Goal: Task Accomplishment & Management: Complete application form

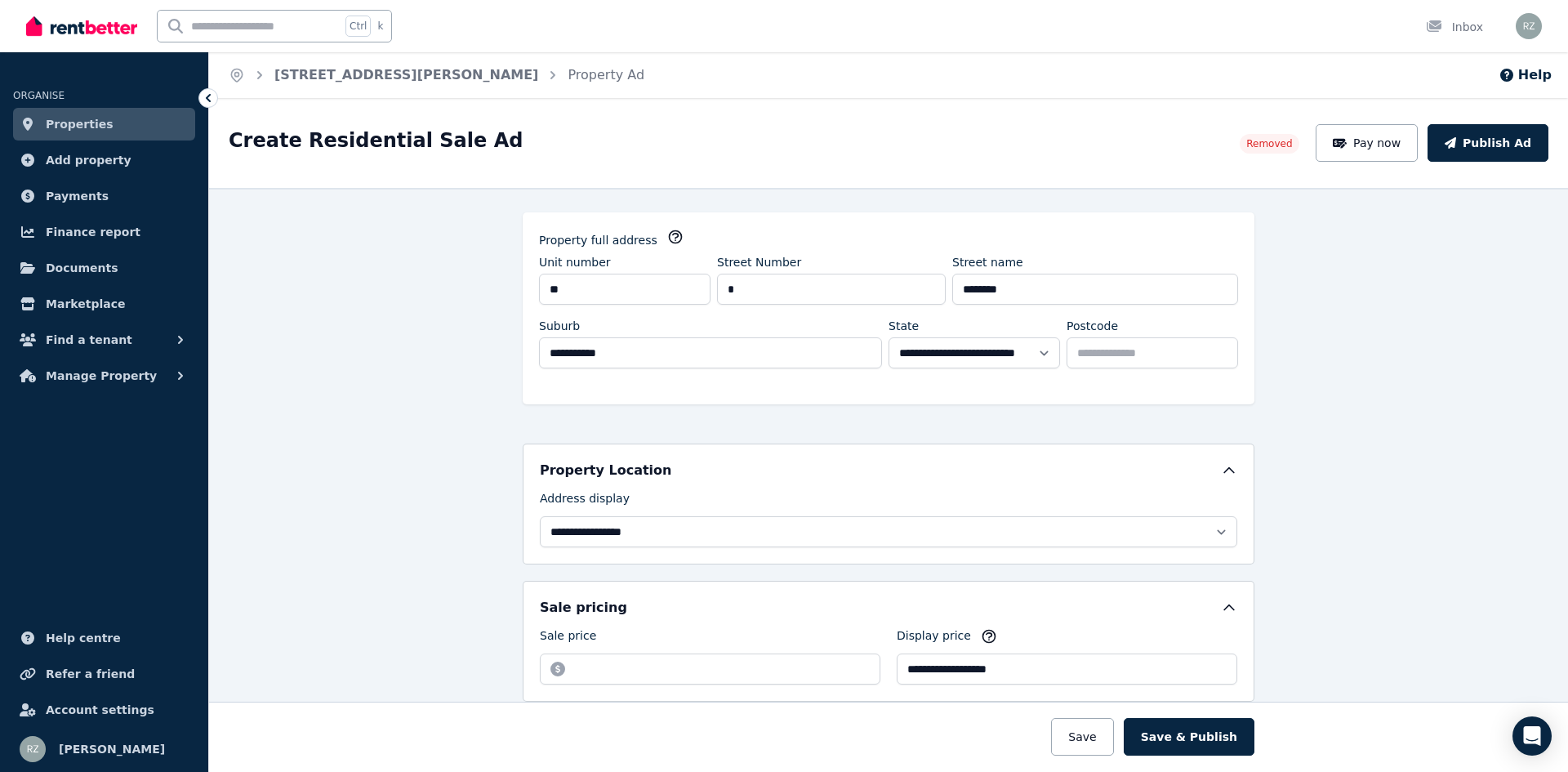
select select "***"
select select "**********"
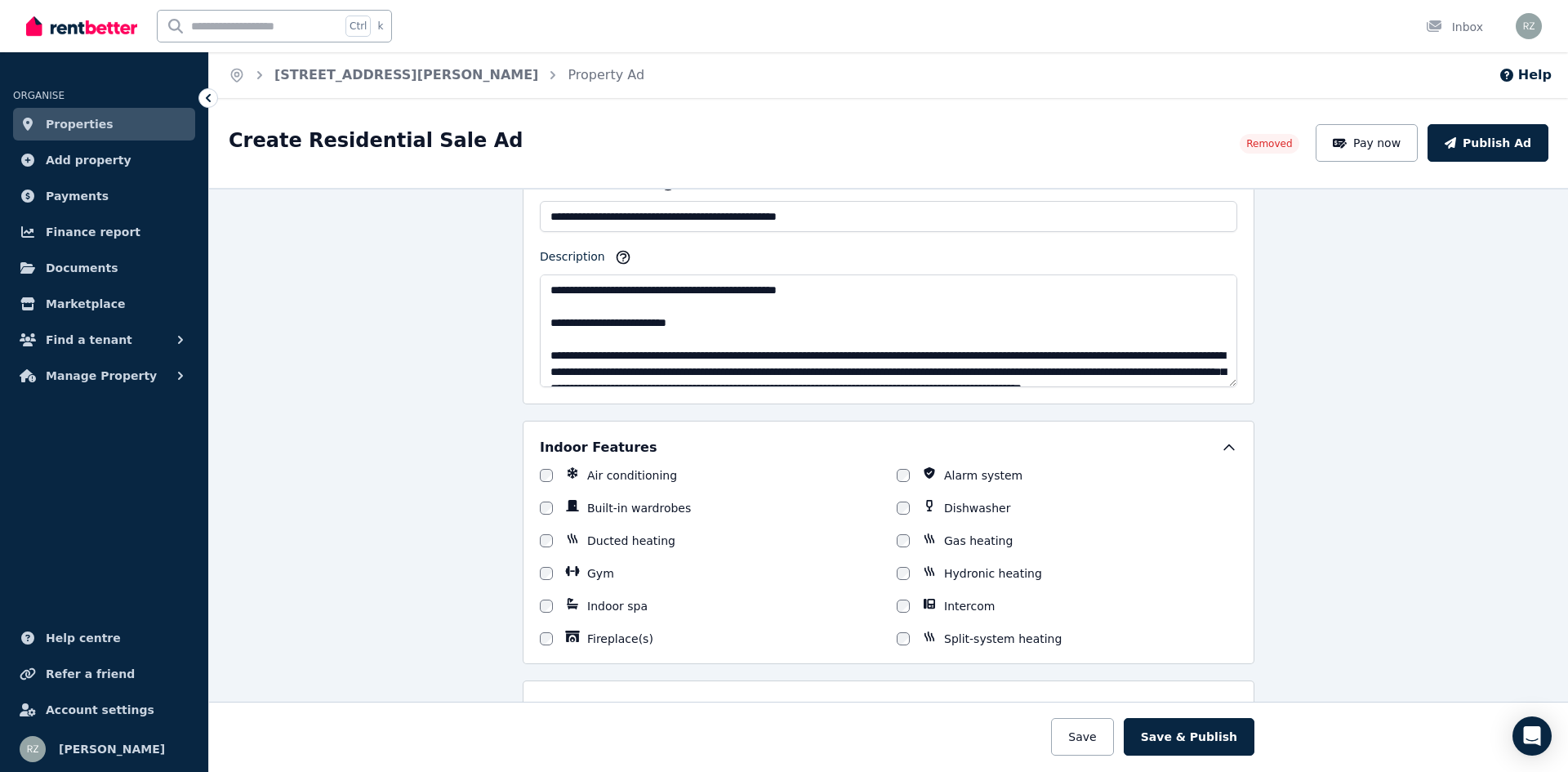
scroll to position [953, 0]
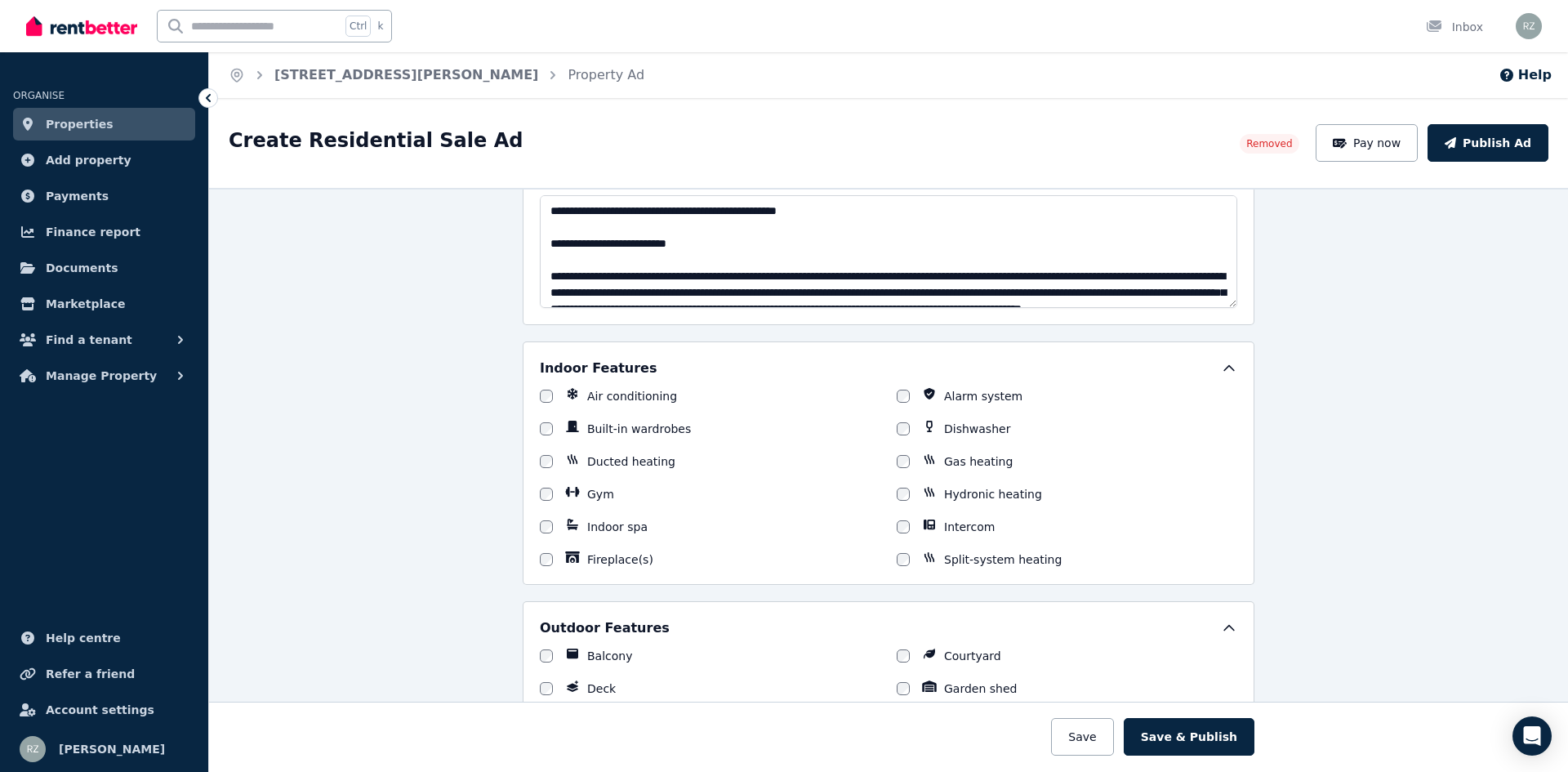
click at [1228, 295] on textarea "Description" at bounding box center [889, 251] width 697 height 113
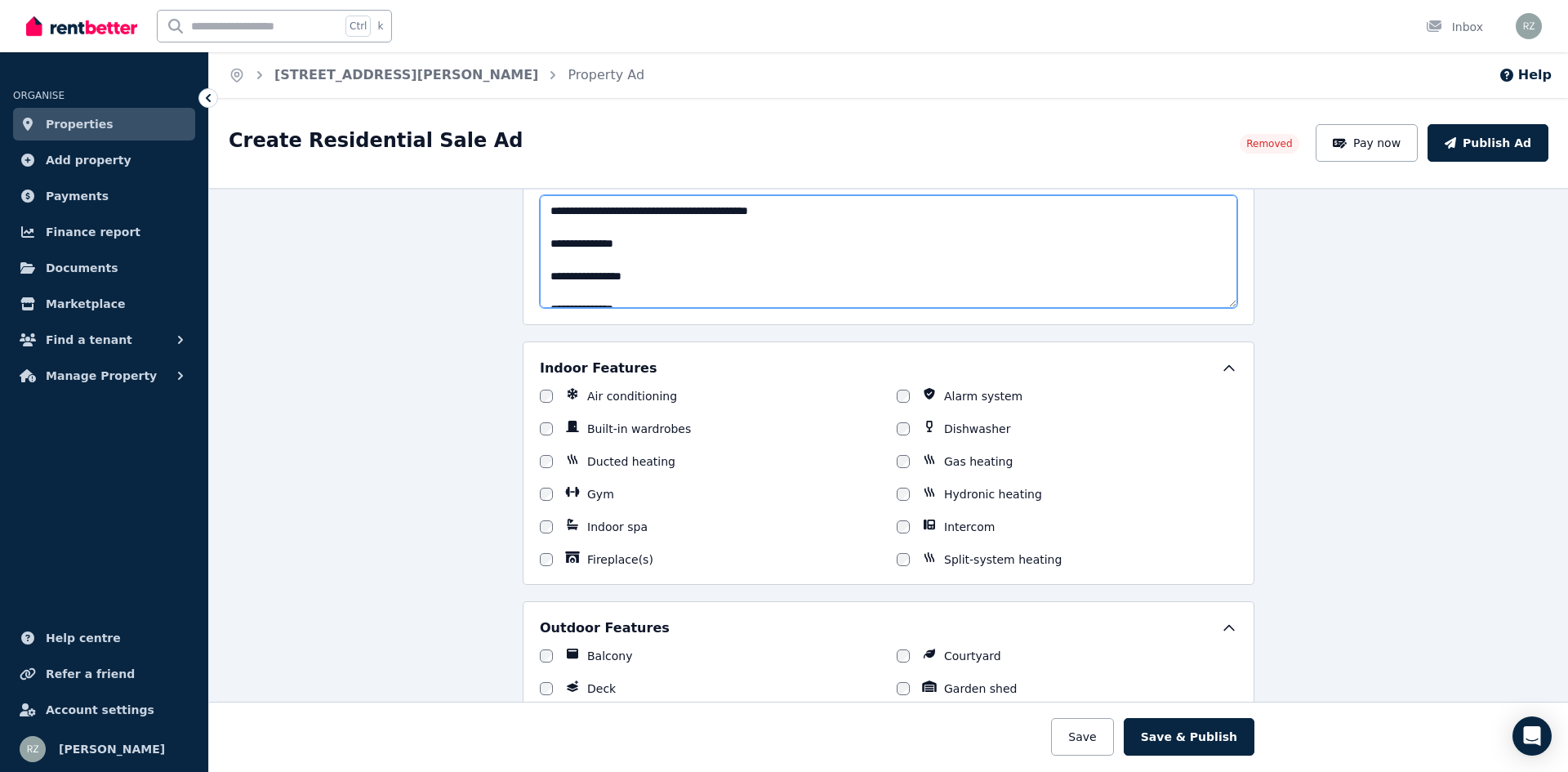
scroll to position [392, 0]
click at [612, 250] on textarea "Description" at bounding box center [889, 251] width 697 height 113
click at [613, 251] on textarea "Description" at bounding box center [889, 251] width 697 height 113
click at [601, 288] on textarea "Description" at bounding box center [889, 251] width 697 height 113
click at [723, 264] on textarea "Description" at bounding box center [889, 251] width 697 height 113
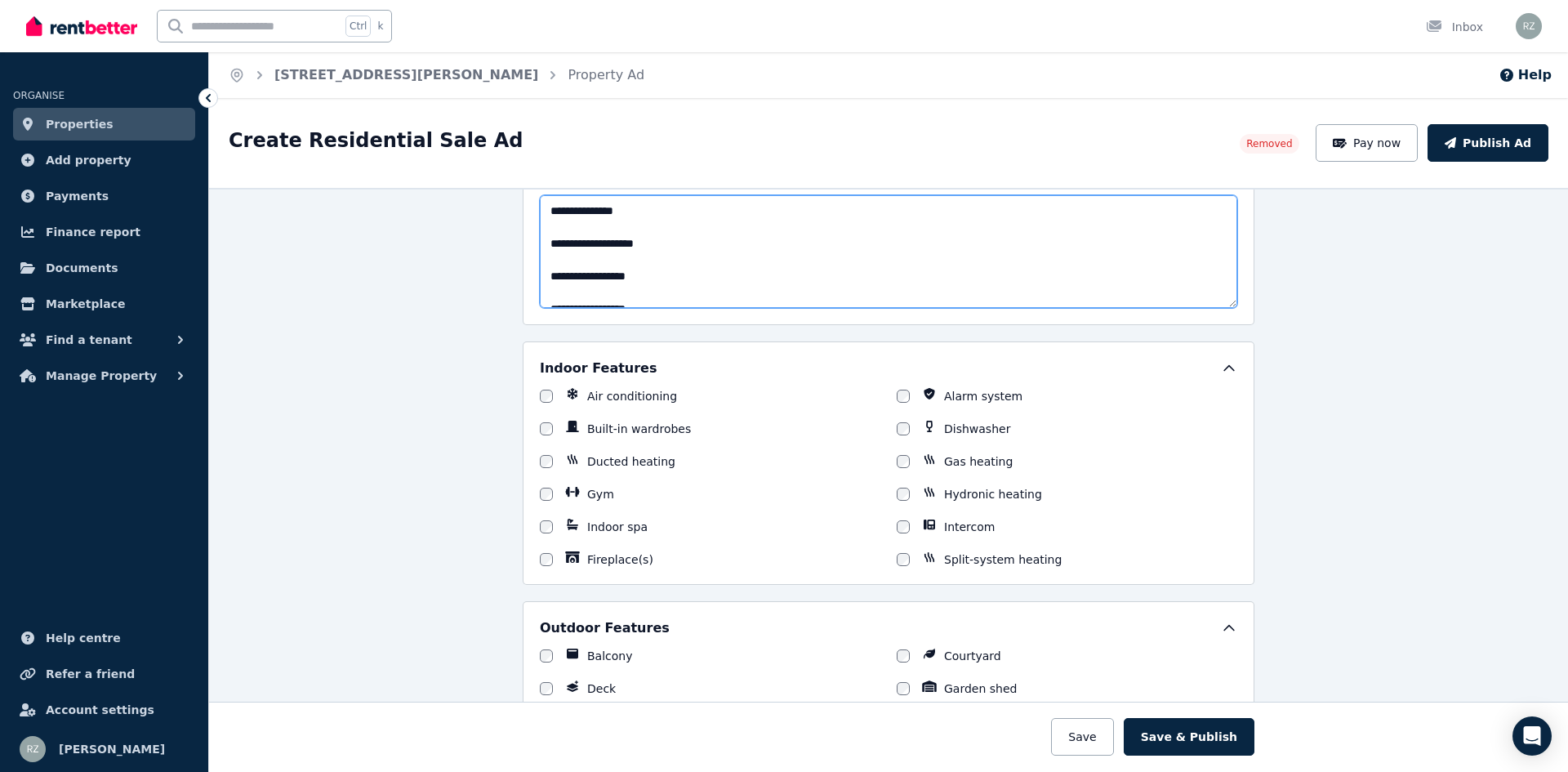
scroll to position [582, 0]
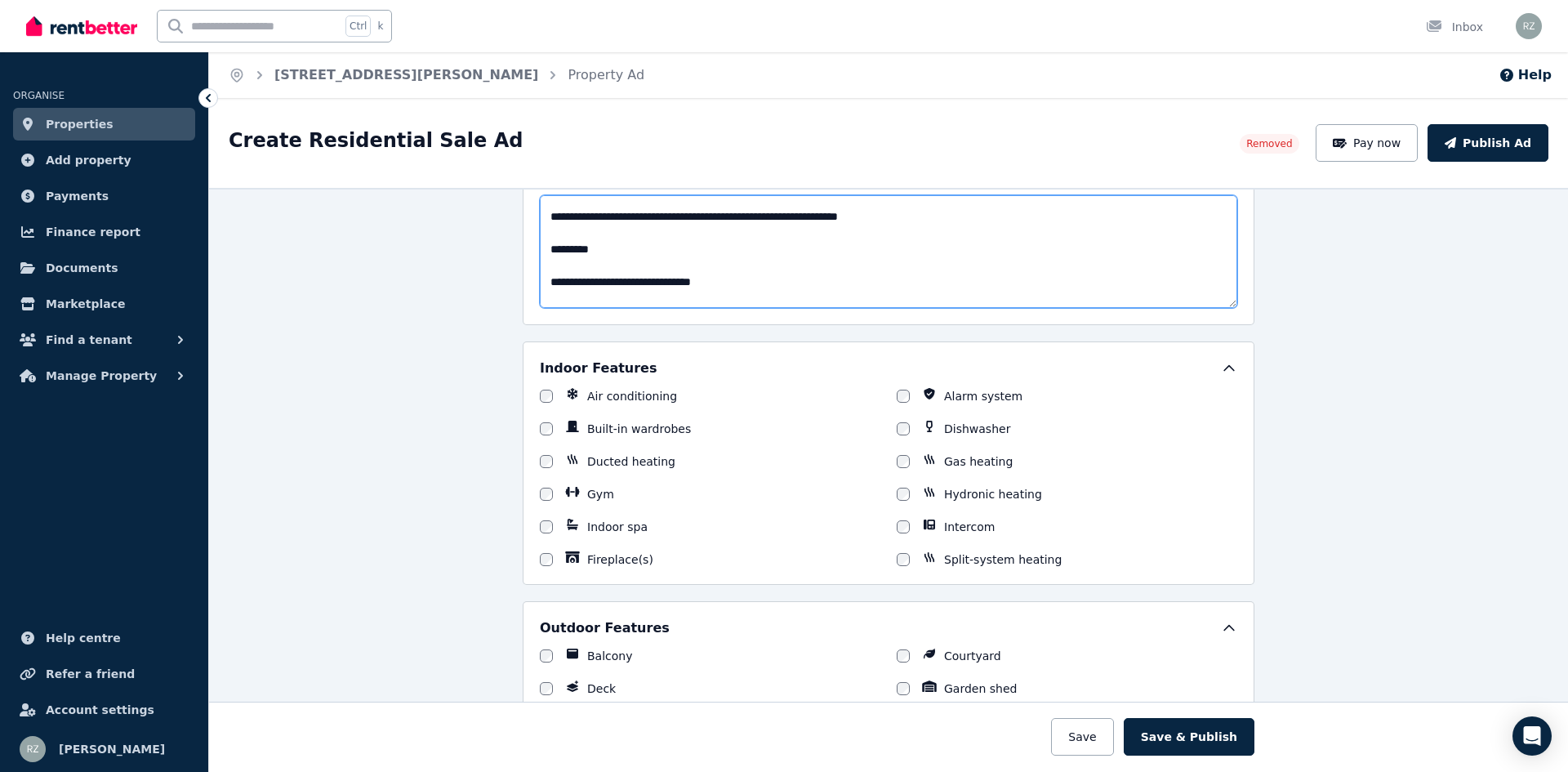
click at [994, 201] on textarea "Description" at bounding box center [889, 251] width 697 height 113
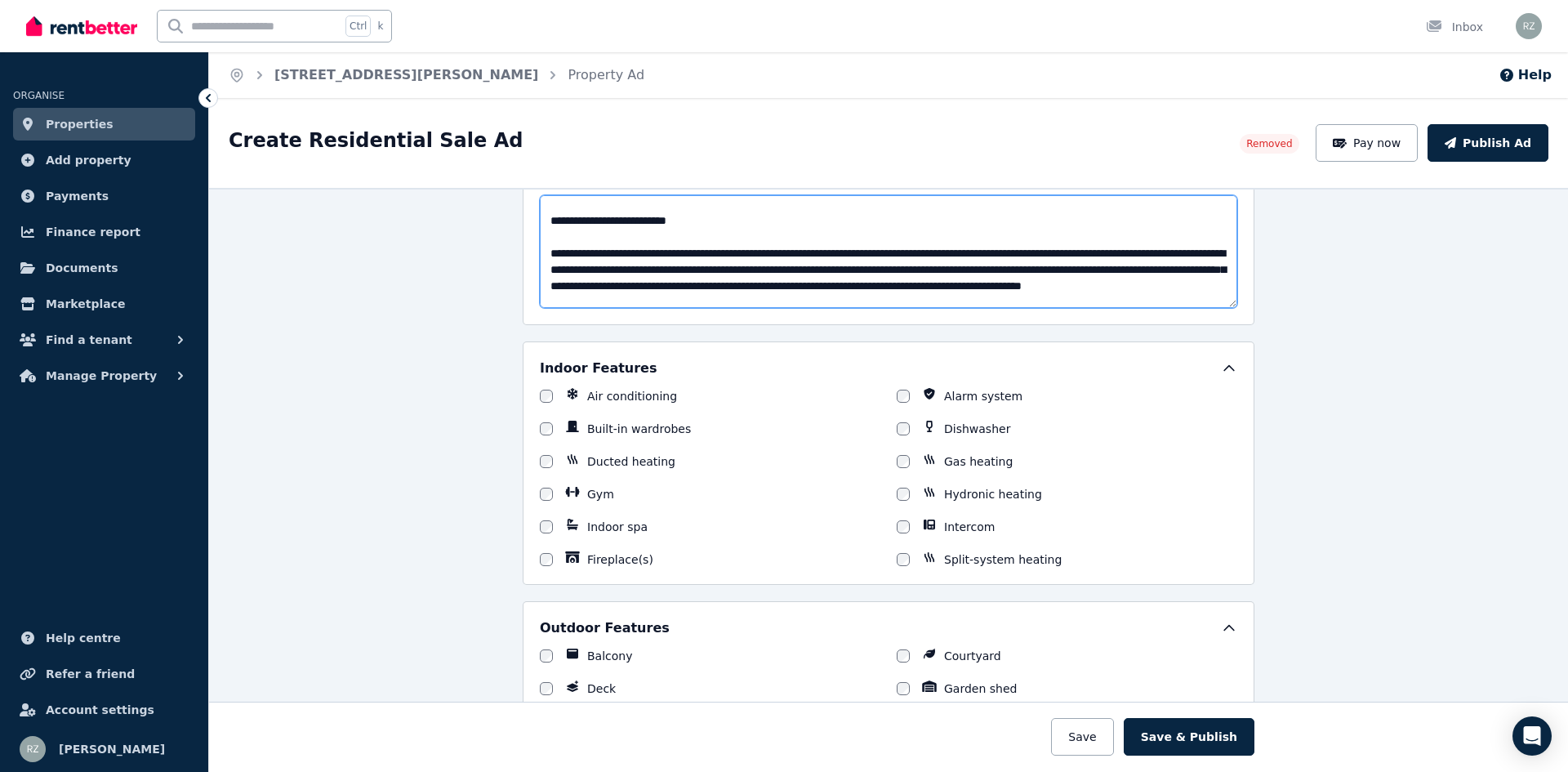
scroll to position [6, 0]
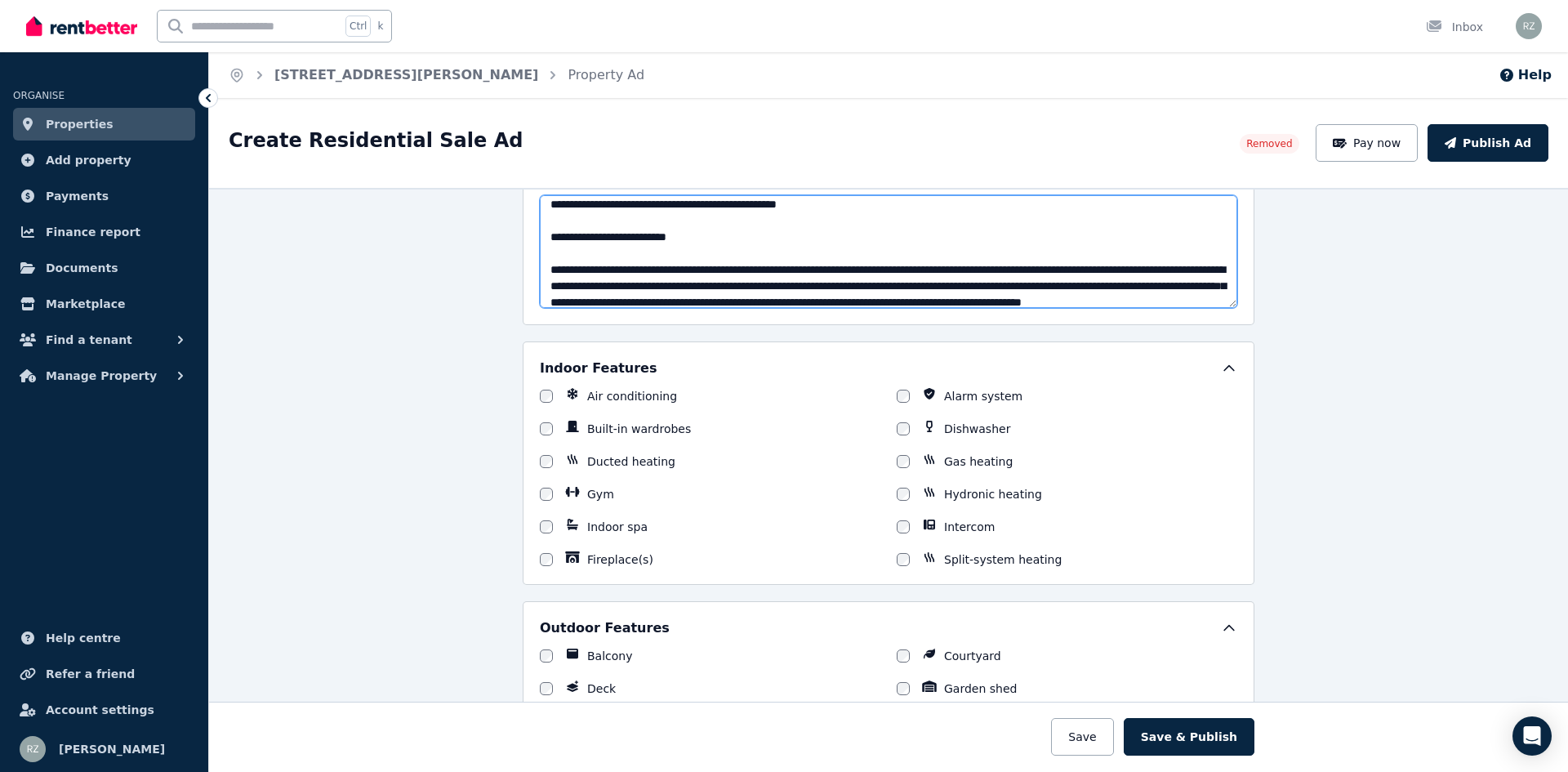
type textarea "**********"
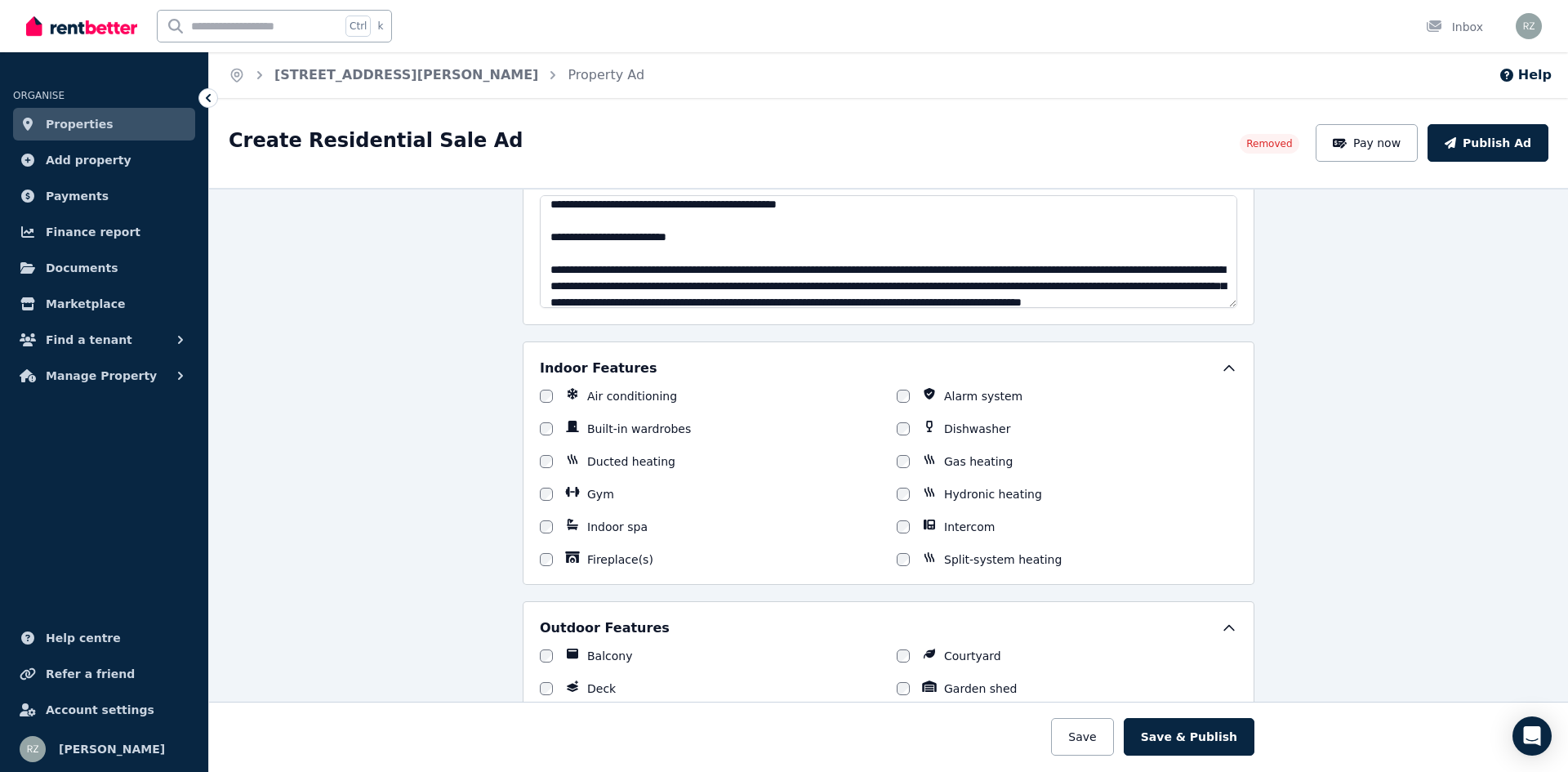
click at [1452, 509] on div "**********" at bounding box center [889, 480] width 1359 height 584
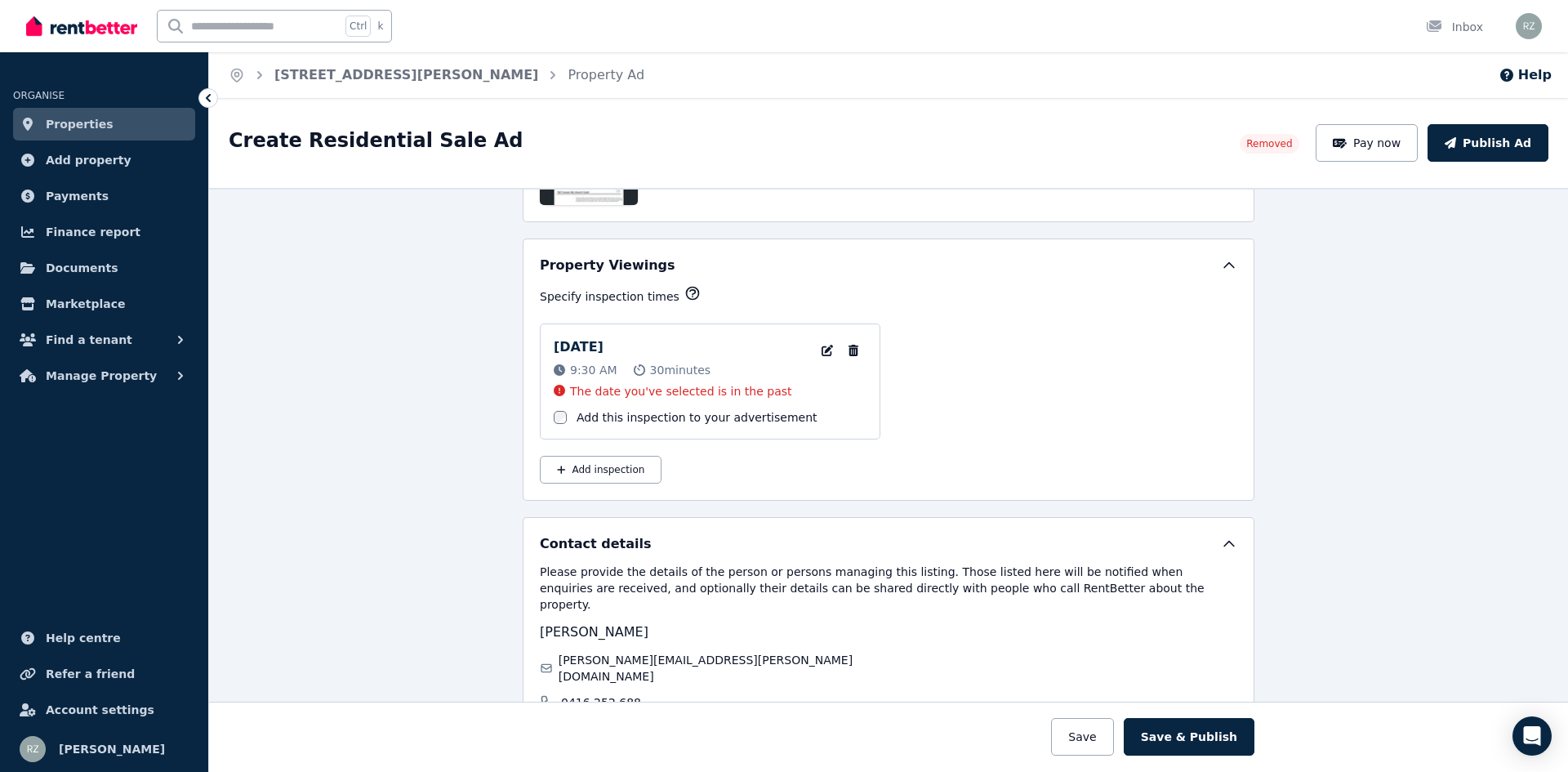
scroll to position [2615, 0]
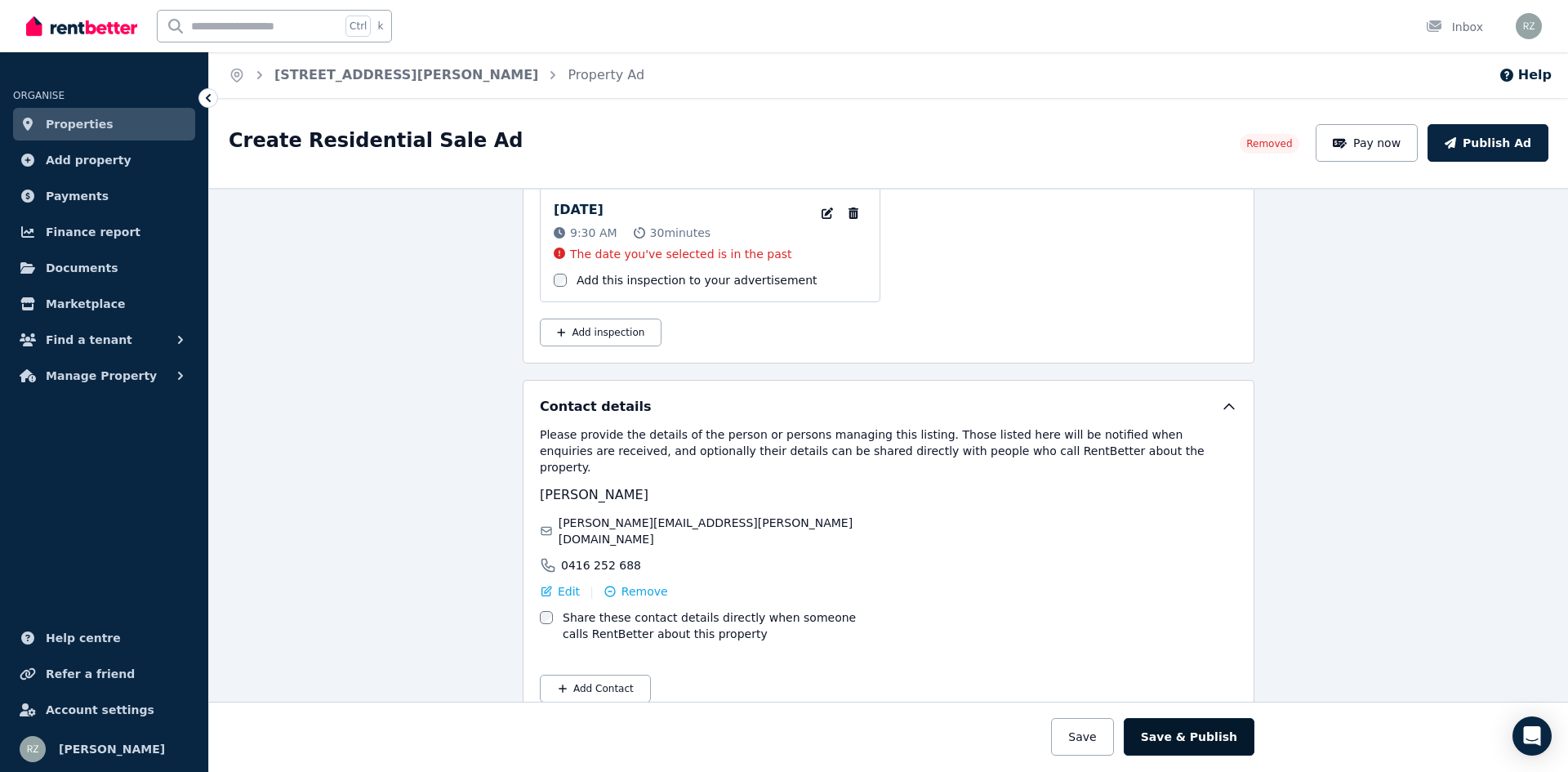
click at [1206, 741] on button "Save & Publish" at bounding box center [1188, 737] width 130 height 37
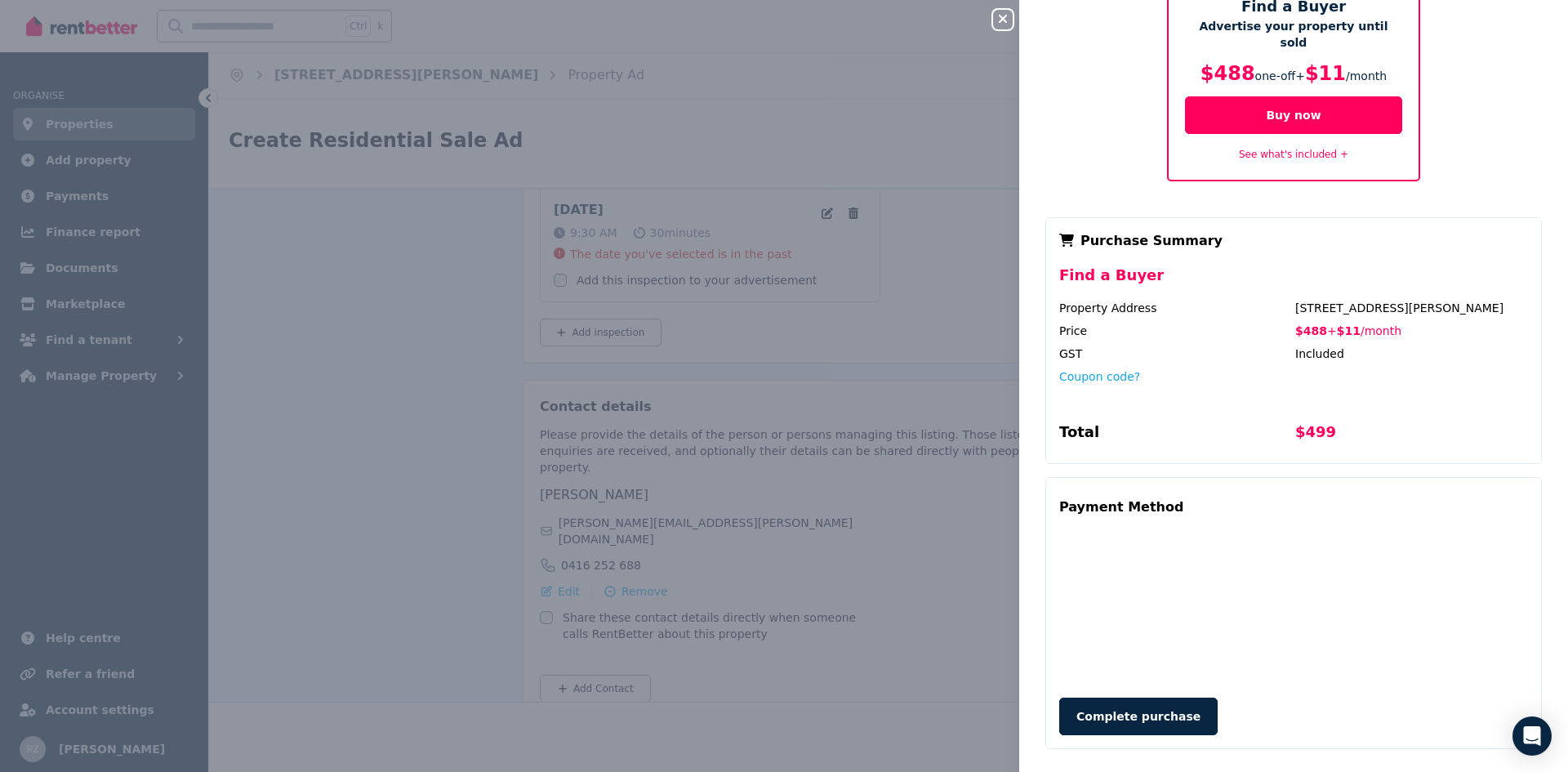
scroll to position [0, 0]
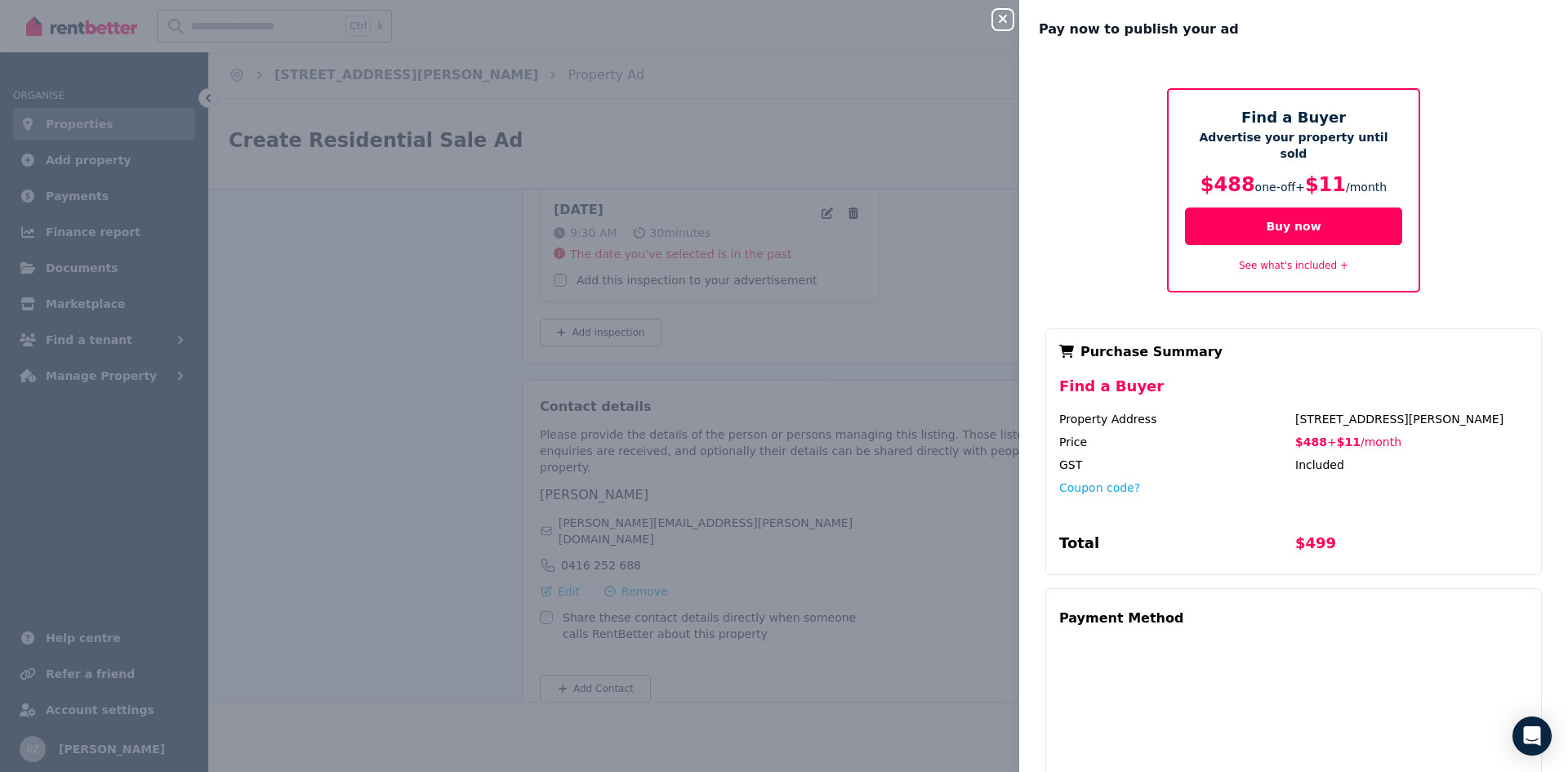
click at [348, 263] on div "Close panel Pay now to publish your ad Find a Buyer Advertise your property unt…" at bounding box center [784, 386] width 1568 height 772
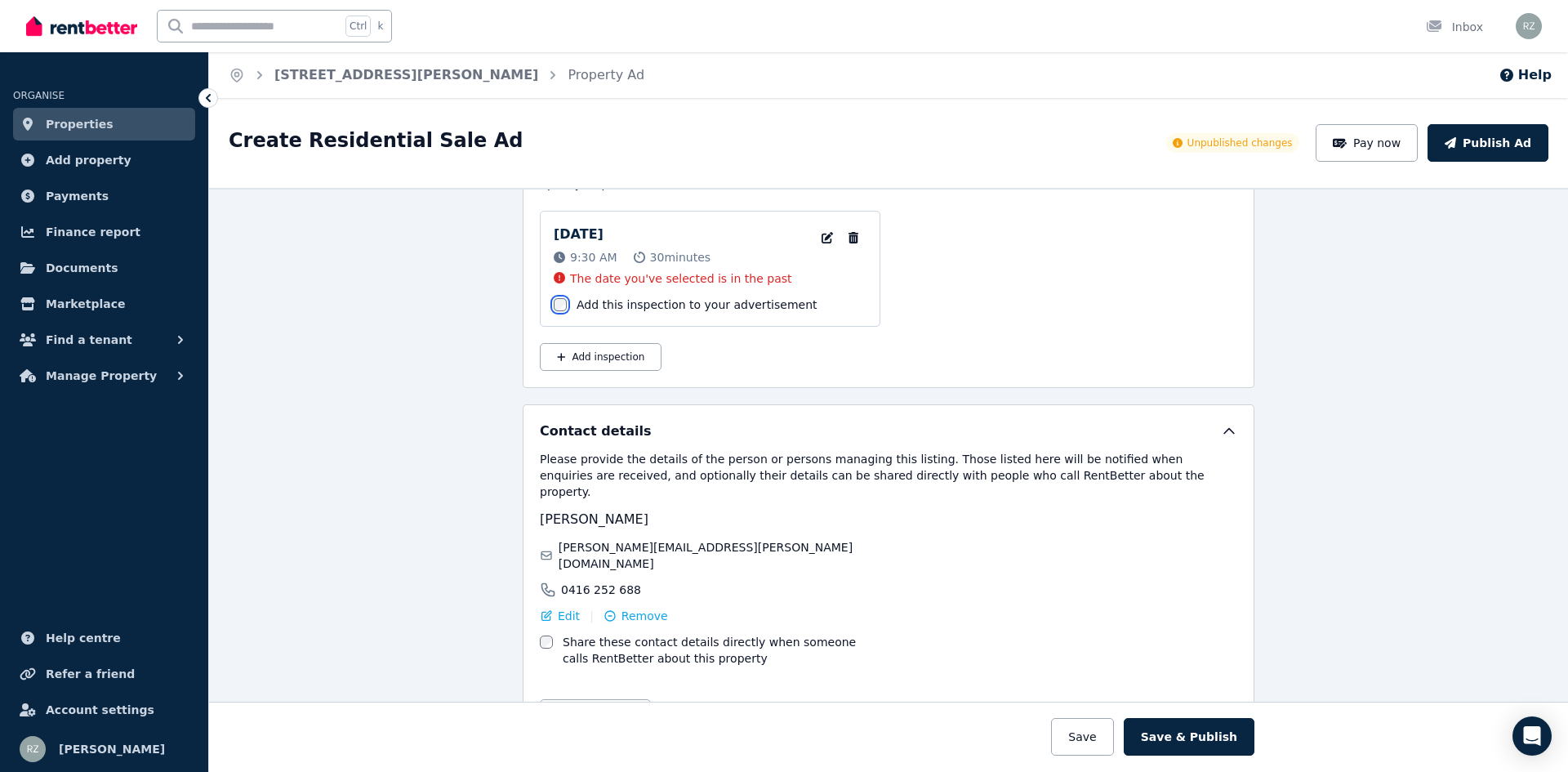
scroll to position [2742, 0]
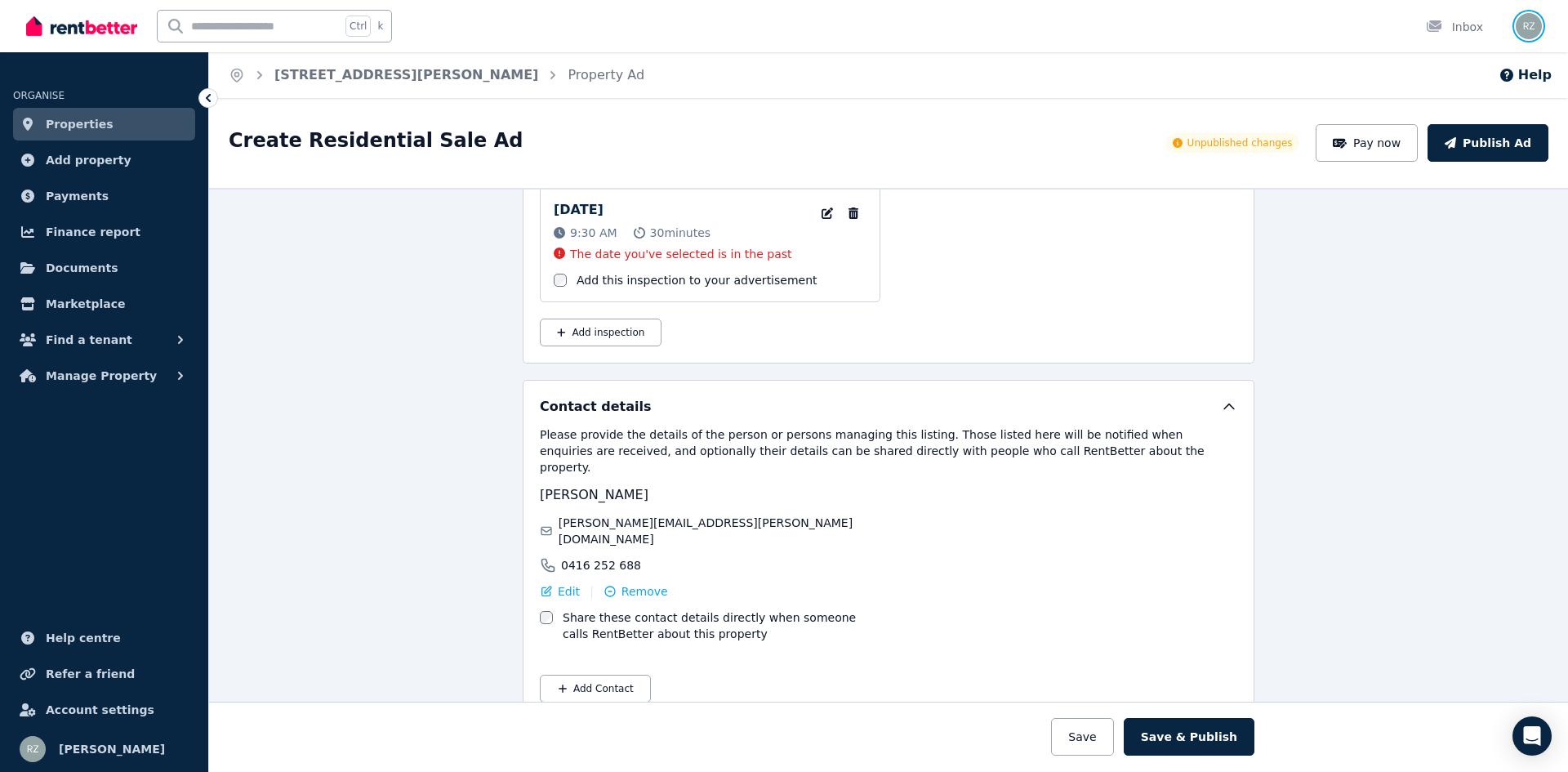
click at [1529, 24] on img "button" at bounding box center [1528, 26] width 26 height 26
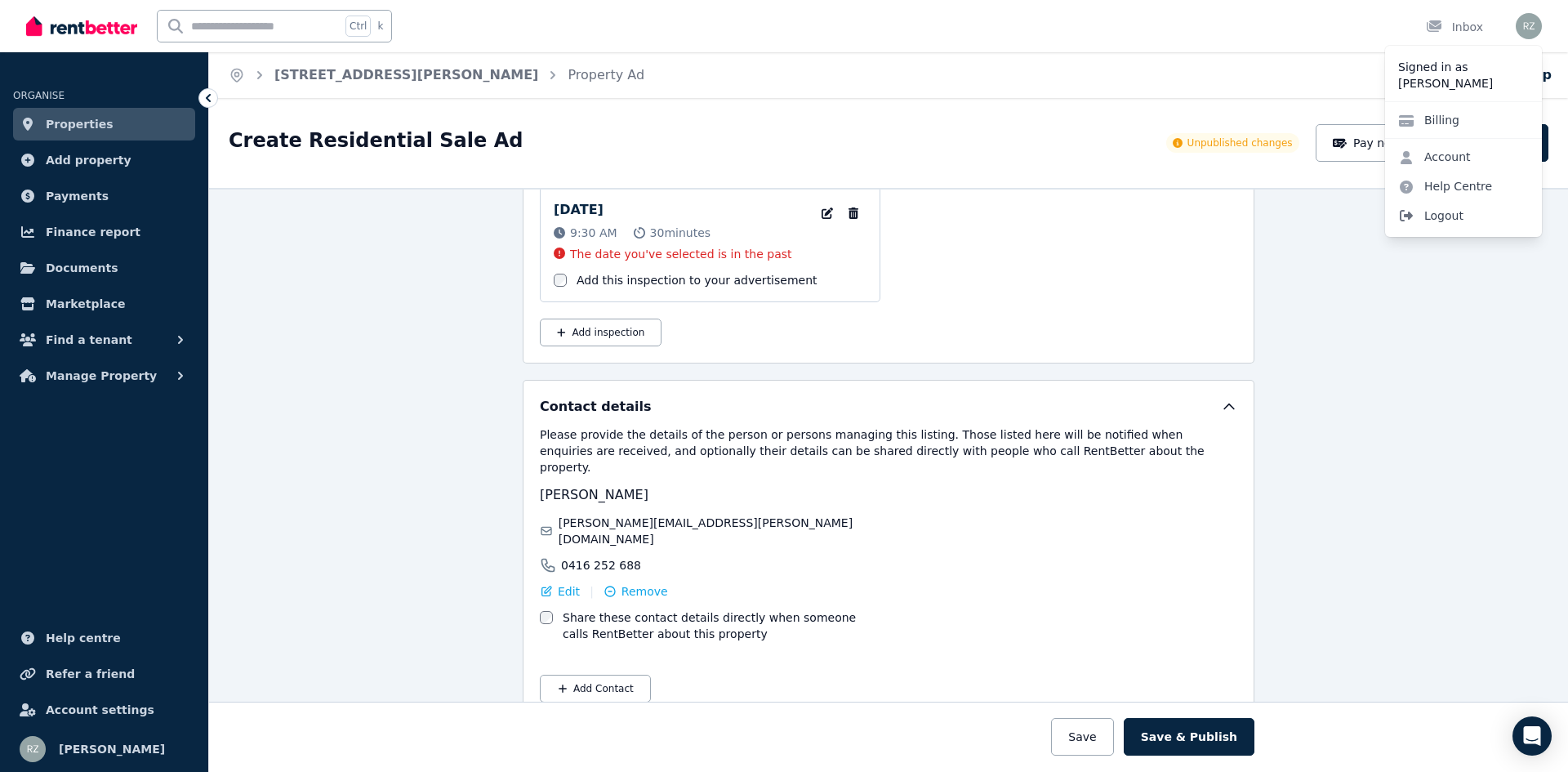
click at [1466, 217] on span "Logout" at bounding box center [1462, 215] width 157 height 29
